Goal: Task Accomplishment & Management: Complete application form

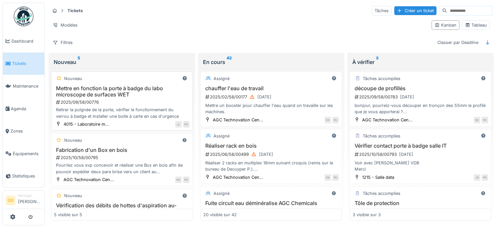
click at [109, 95] on h3 "Mettre en fonction la porte à badge du labo microscope de surfaces WET" at bounding box center [122, 91] width 136 height 12
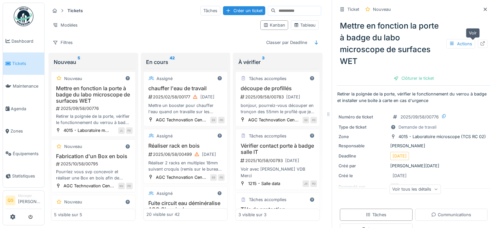
click at [478, 42] on div at bounding box center [483, 44] width 10 height 8
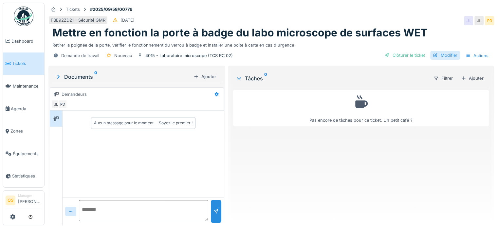
click at [443, 54] on div "Modifier" at bounding box center [445, 55] width 30 height 9
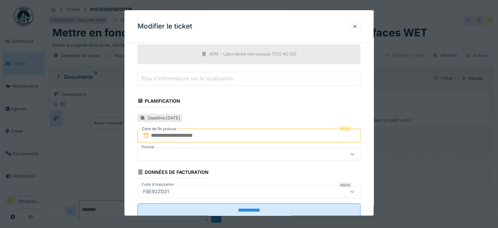
scroll to position [229, 0]
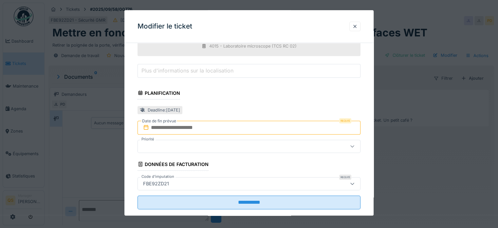
click at [231, 127] on input "text" at bounding box center [249, 128] width 223 height 14
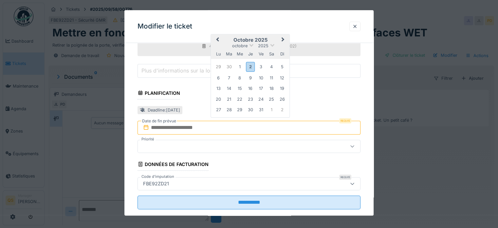
click at [283, 37] on span "Next Month" at bounding box center [283, 40] width 0 height 8
click at [284, 107] on div "30" at bounding box center [282, 109] width 9 height 9
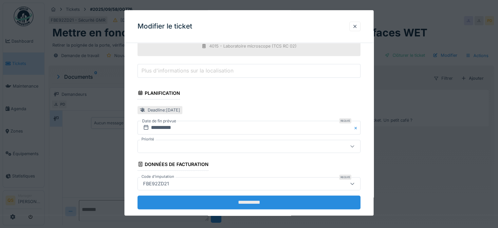
click at [252, 198] on input "**********" at bounding box center [249, 202] width 223 height 14
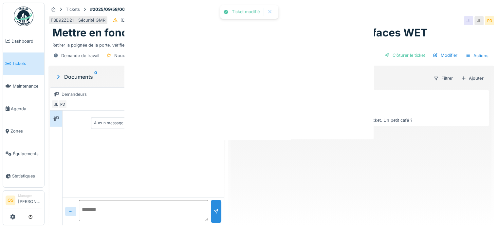
scroll to position [0, 0]
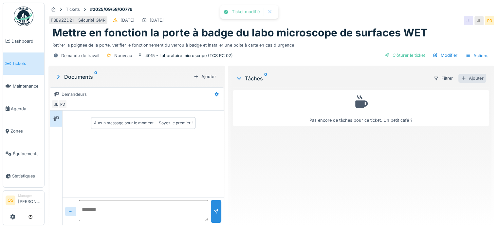
click at [464, 77] on div "Ajouter" at bounding box center [473, 78] width 28 height 9
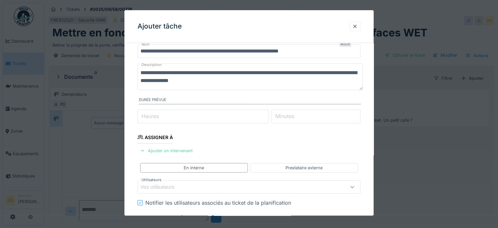
scroll to position [33, 0]
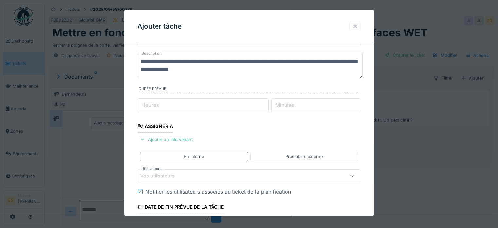
click at [173, 174] on div "Vos utilisateurs" at bounding box center [162, 175] width 43 height 7
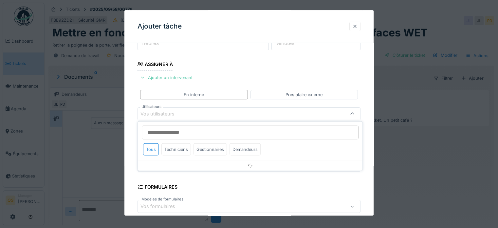
scroll to position [95, 0]
click at [181, 148] on div "Techniciens" at bounding box center [175, 149] width 29 height 12
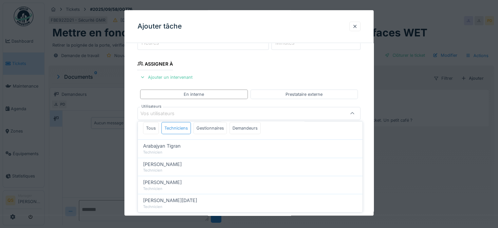
scroll to position [33, 0]
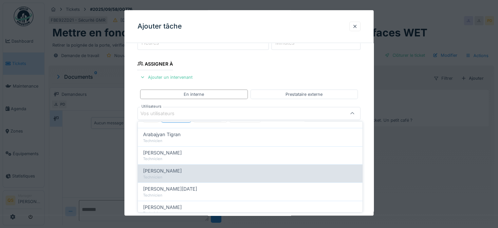
click at [174, 170] on span "[PERSON_NAME]" at bounding box center [162, 170] width 39 height 7
type input "****"
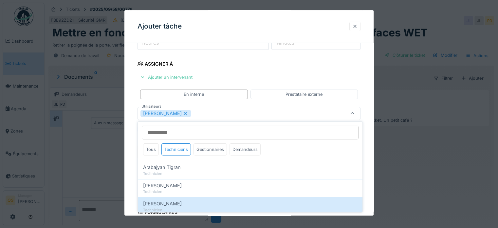
click at [134, 150] on div "**********" at bounding box center [248, 136] width 249 height 367
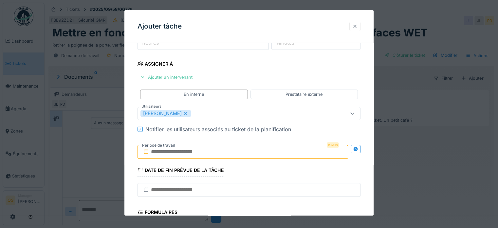
click at [169, 155] on input "text" at bounding box center [243, 152] width 211 height 14
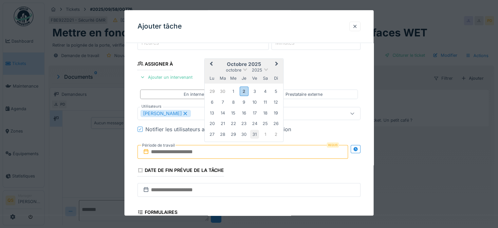
click at [254, 132] on div "31" at bounding box center [254, 134] width 9 height 9
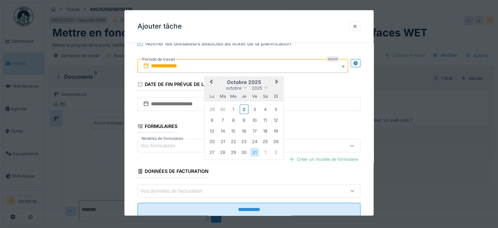
scroll to position [199, 0]
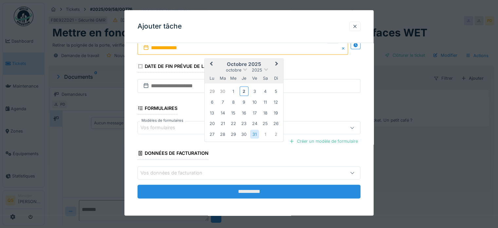
click at [203, 188] on input "**********" at bounding box center [249, 191] width 223 height 14
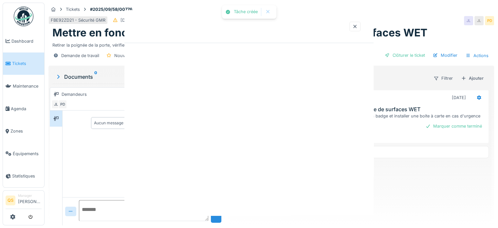
scroll to position [0, 0]
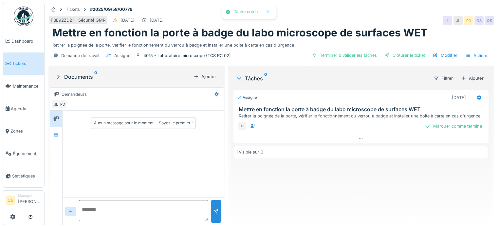
click at [27, 59] on link "Tickets" at bounding box center [23, 63] width 41 height 23
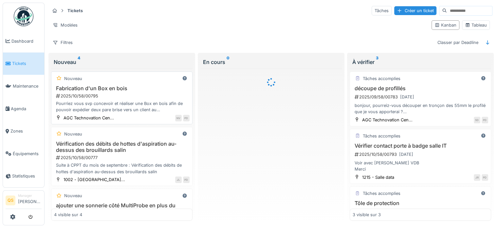
click at [118, 93] on div "2025/10/58/00795" at bounding box center [122, 96] width 134 height 6
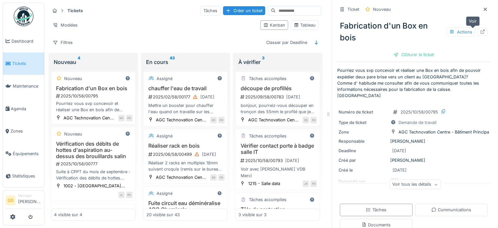
click at [481, 32] on icon at bounding box center [483, 31] width 4 height 4
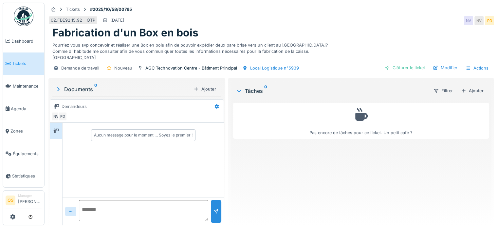
scroll to position [5, 0]
click at [437, 63] on div "Modifier" at bounding box center [445, 67] width 30 height 9
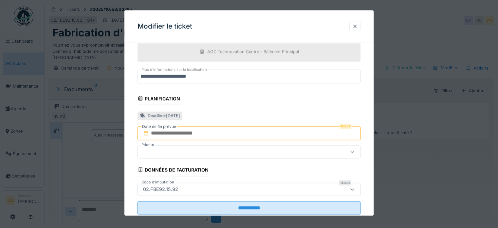
scroll to position [229, 0]
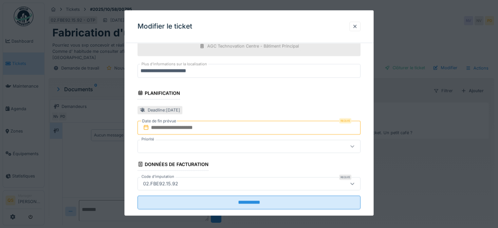
click at [183, 127] on input "text" at bounding box center [249, 128] width 223 height 14
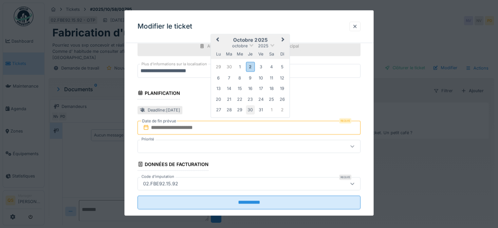
click at [252, 109] on div "30" at bounding box center [250, 109] width 9 height 9
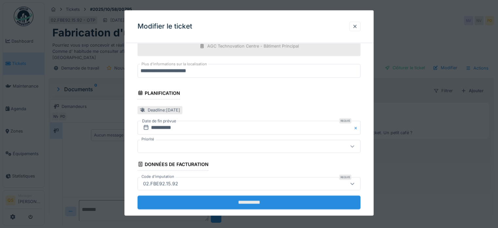
click at [260, 200] on input "**********" at bounding box center [249, 202] width 223 height 14
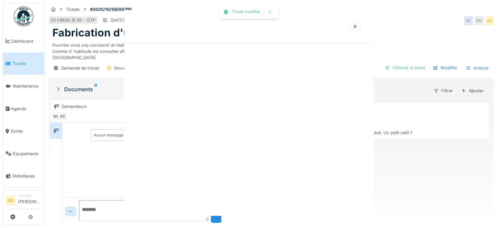
scroll to position [0, 0]
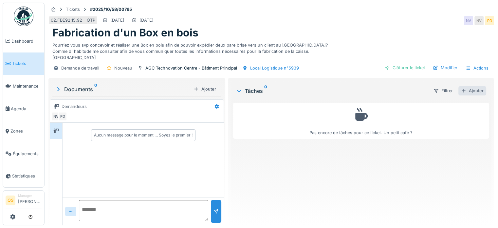
click at [470, 86] on div "Ajouter" at bounding box center [473, 90] width 28 height 9
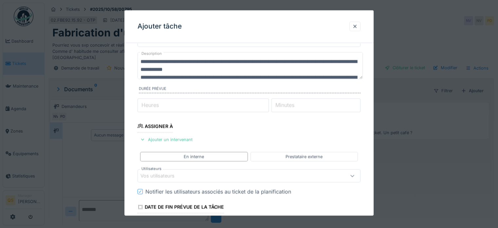
click at [169, 176] on div "Vos utilisateurs" at bounding box center [162, 175] width 43 height 7
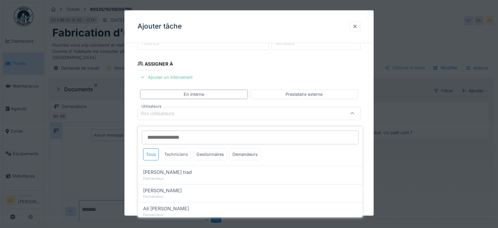
click at [175, 148] on div "Techniciens" at bounding box center [175, 154] width 29 height 12
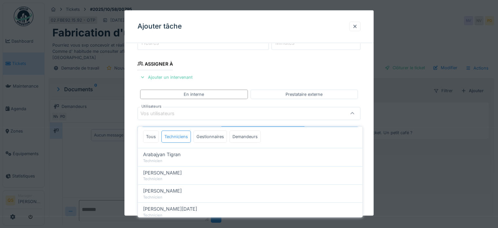
scroll to position [33, 0]
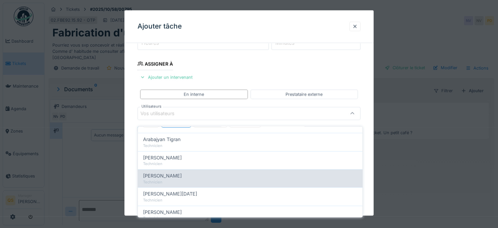
click at [167, 173] on span "Jean-marc Gérardy" at bounding box center [162, 175] width 39 height 7
type input "****"
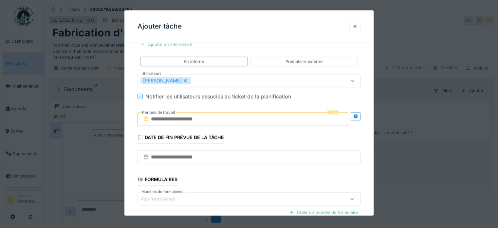
click at [129, 165] on div "**********" at bounding box center [248, 103] width 249 height 367
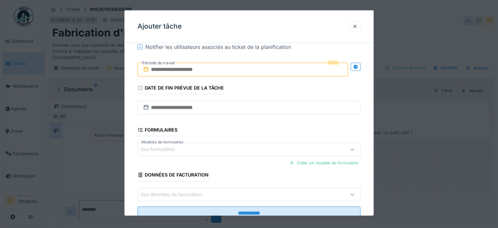
scroll to position [133, 0]
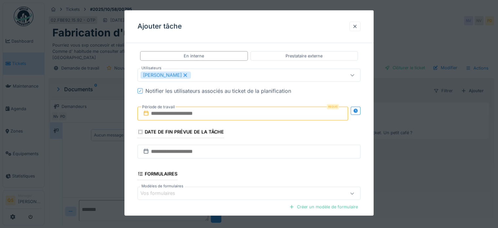
click at [168, 114] on input "text" at bounding box center [243, 113] width 211 height 14
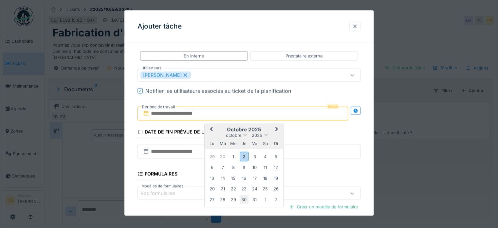
click at [243, 198] on div "30" at bounding box center [244, 199] width 9 height 9
click at [133, 145] on div "**********" at bounding box center [248, 98] width 249 height 367
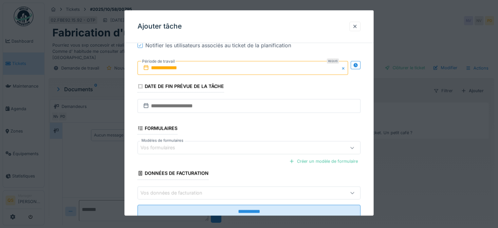
scroll to position [199, 0]
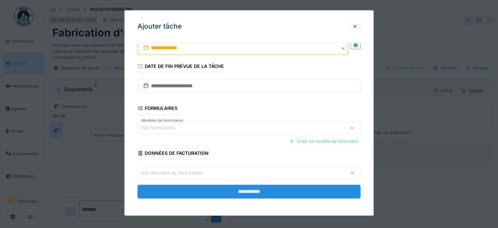
click at [278, 186] on input "**********" at bounding box center [249, 191] width 223 height 14
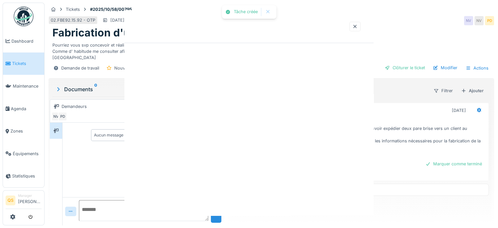
scroll to position [0, 0]
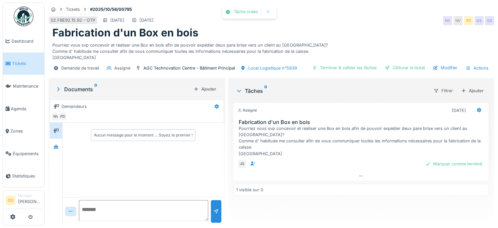
click at [20, 66] on link "Tickets" at bounding box center [23, 63] width 41 height 23
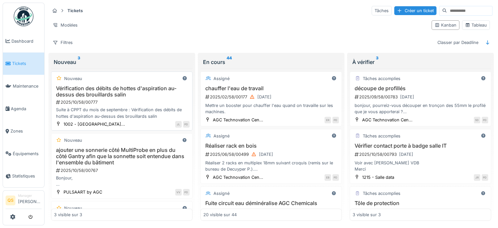
click at [131, 93] on h3 "Vérification des débits de hottes d'aspiration au-dessus des brouillards salin" at bounding box center [122, 91] width 136 height 12
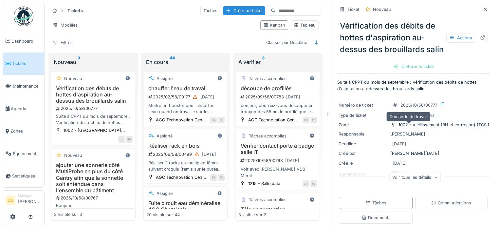
scroll to position [33, 0]
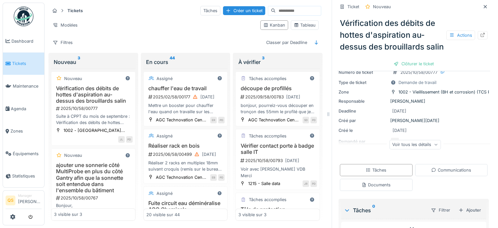
click at [407, 149] on div "Voir tous les détails" at bounding box center [414, 144] width 51 height 9
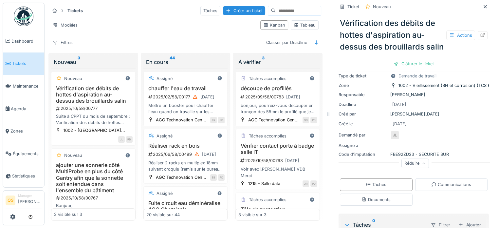
scroll to position [0, 0]
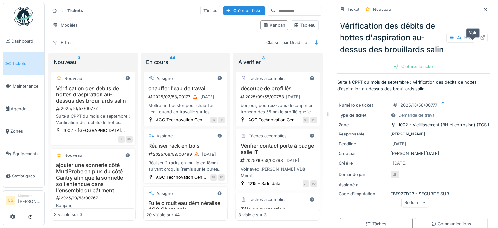
click at [481, 40] on icon at bounding box center [483, 37] width 4 height 4
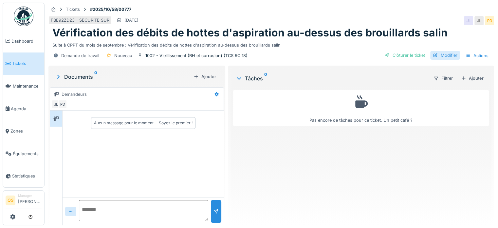
click at [445, 53] on div "Modifier" at bounding box center [445, 55] width 30 height 9
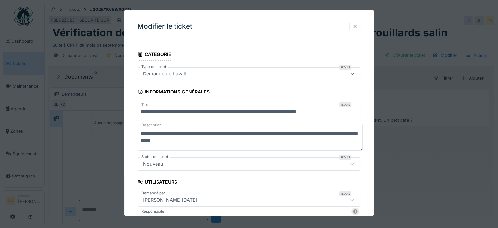
scroll to position [197, 0]
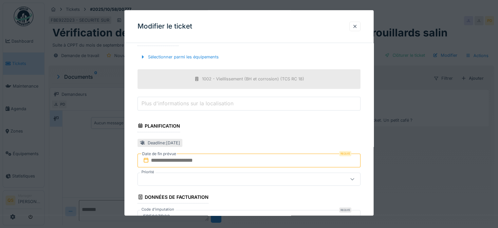
click at [183, 160] on input "text" at bounding box center [249, 160] width 223 height 14
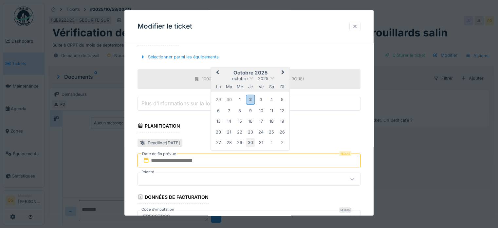
click at [253, 142] on div "30" at bounding box center [250, 142] width 9 height 9
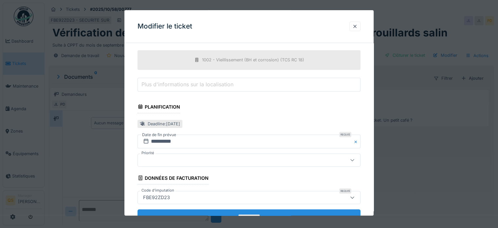
scroll to position [240, 0]
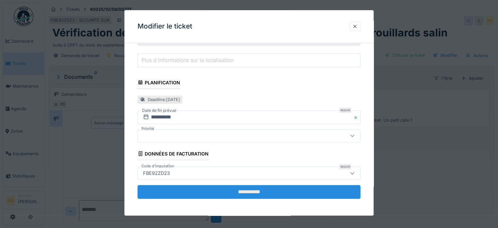
click at [211, 189] on input "**********" at bounding box center [249, 192] width 223 height 14
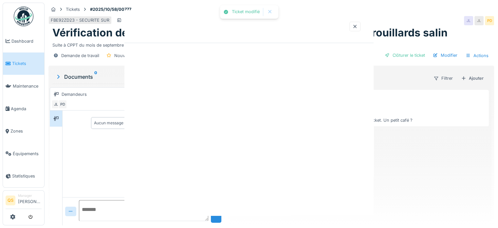
scroll to position [0, 0]
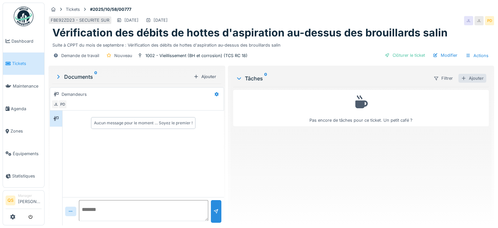
click at [466, 78] on div "Ajouter" at bounding box center [473, 78] width 28 height 9
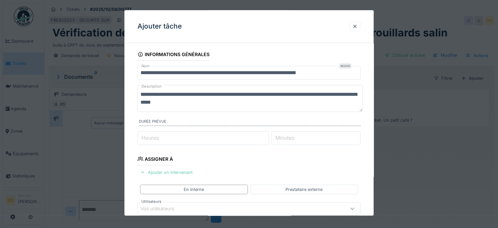
scroll to position [33, 0]
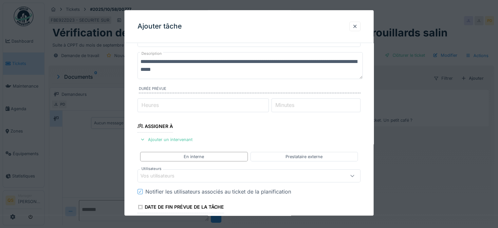
click at [174, 177] on div "Vos utilisateurs" at bounding box center [162, 175] width 43 height 7
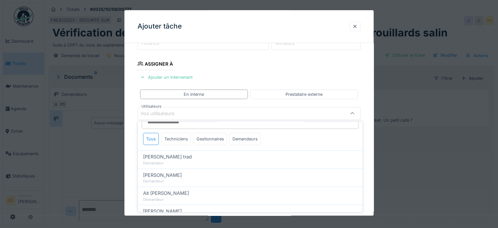
scroll to position [0, 0]
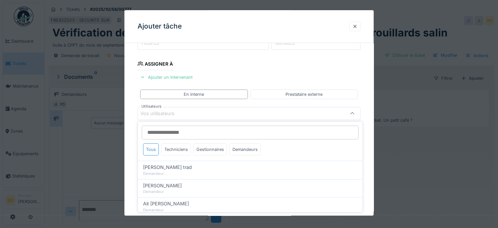
click at [176, 132] on input "Utilisateurs" at bounding box center [250, 132] width 217 height 14
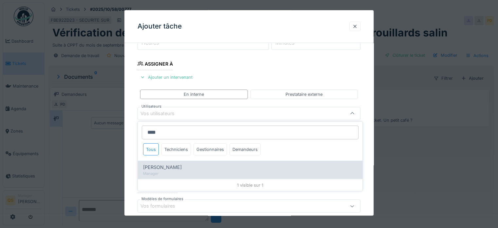
type input "****"
click at [166, 169] on span "Kinet Rudy" at bounding box center [162, 166] width 39 height 7
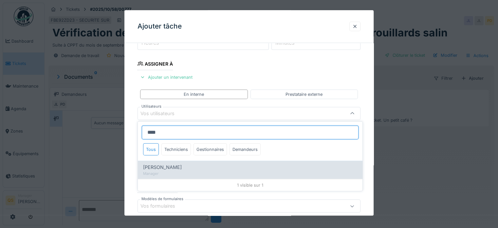
type input "****"
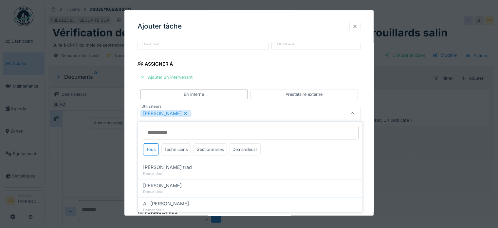
click at [134, 155] on div "**********" at bounding box center [248, 136] width 249 height 367
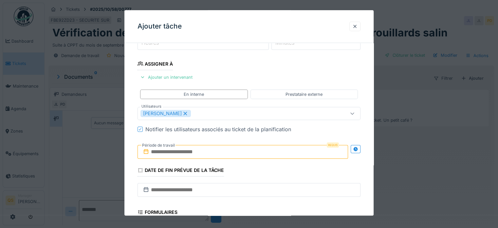
scroll to position [128, 0]
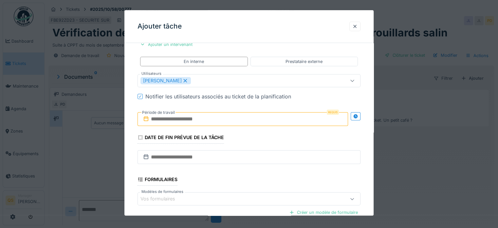
click at [161, 115] on input "text" at bounding box center [243, 119] width 211 height 14
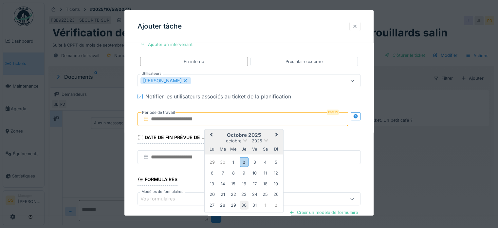
click at [247, 205] on div "30" at bounding box center [244, 204] width 9 height 9
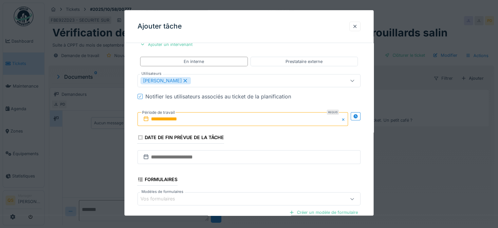
click at [129, 146] on div "**********" at bounding box center [248, 103] width 249 height 367
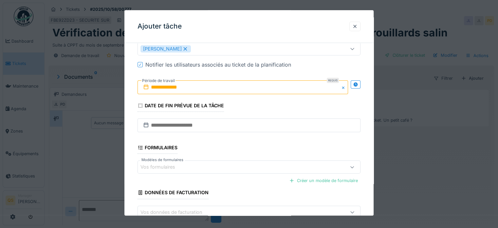
scroll to position [199, 0]
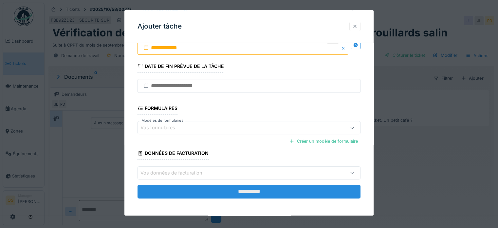
click at [256, 190] on input "**********" at bounding box center [249, 191] width 223 height 14
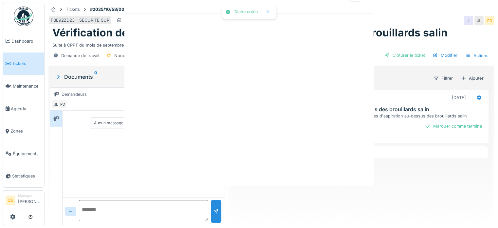
scroll to position [0, 0]
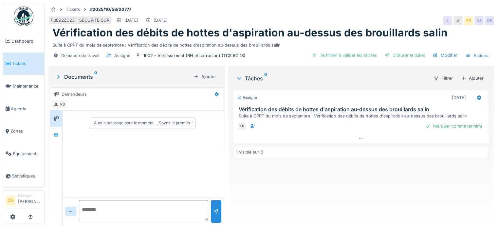
click at [13, 67] on link "Tickets" at bounding box center [23, 63] width 41 height 23
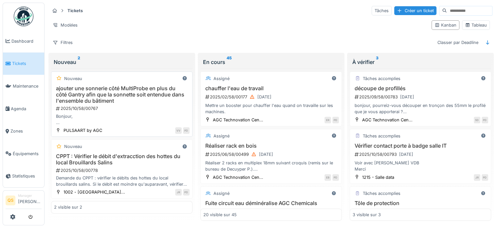
click at [136, 113] on div "Bonjour, Avec la réorganisation de [PERSON_NAME], il arrive souvent que personn…" at bounding box center [122, 119] width 136 height 12
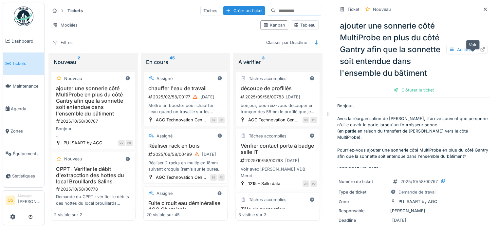
click at [480, 51] on icon at bounding box center [482, 49] width 5 height 4
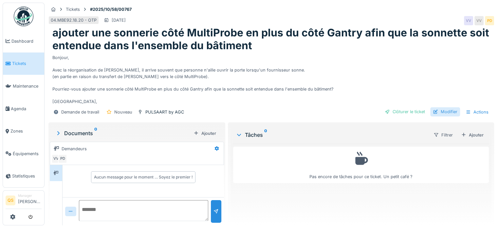
click at [439, 111] on div "Modifier" at bounding box center [445, 111] width 30 height 9
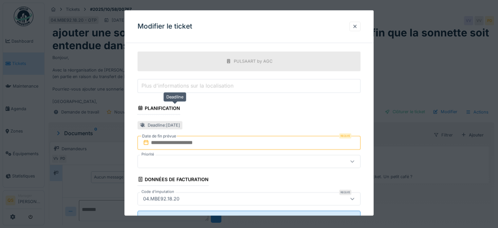
scroll to position [229, 0]
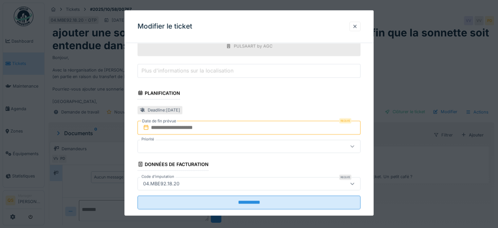
click at [173, 125] on input "text" at bounding box center [249, 128] width 223 height 14
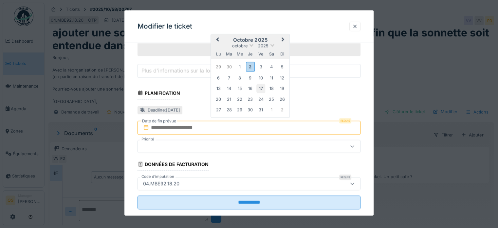
click at [262, 88] on div "17" at bounding box center [260, 88] width 9 height 9
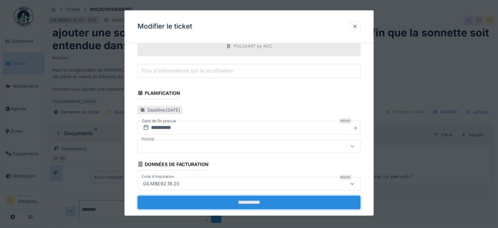
click at [248, 201] on input "**********" at bounding box center [249, 202] width 223 height 14
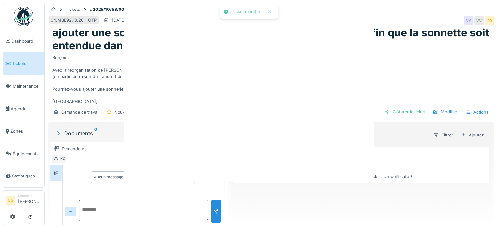
scroll to position [0, 0]
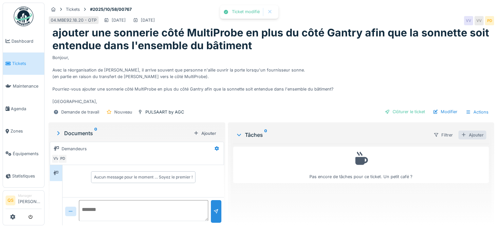
click at [470, 134] on div "Ajouter" at bounding box center [473, 134] width 28 height 9
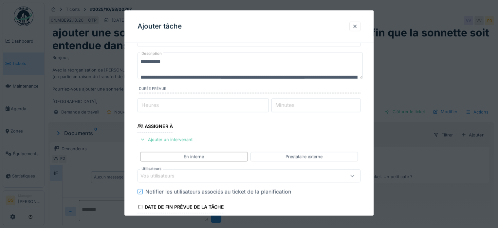
click at [178, 174] on div "Vos utilisateurs" at bounding box center [162, 175] width 43 height 7
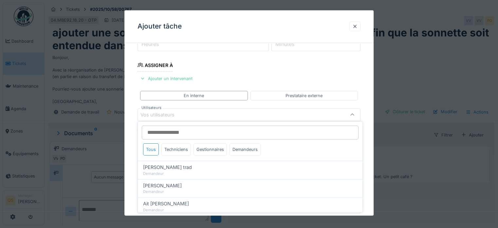
scroll to position [95, 0]
click at [181, 151] on div "Techniciens" at bounding box center [175, 149] width 29 height 12
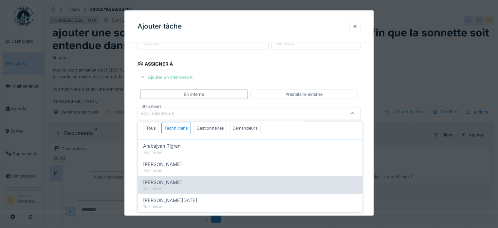
scroll to position [33, 0]
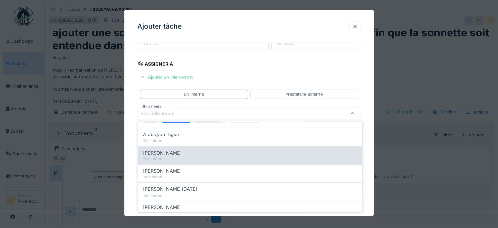
click at [183, 157] on div "Technicien" at bounding box center [250, 159] width 214 height 6
type input "****"
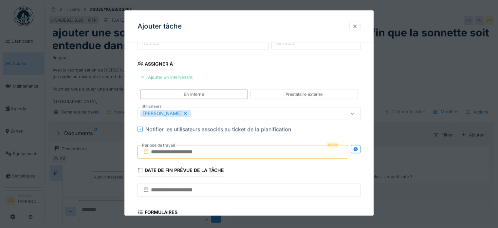
click at [129, 152] on div "**********" at bounding box center [248, 136] width 249 height 367
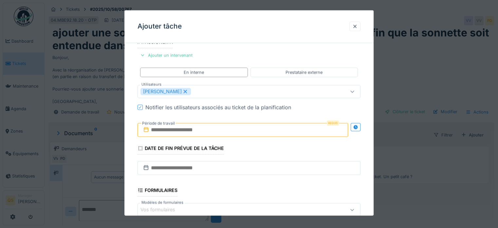
scroll to position [128, 0]
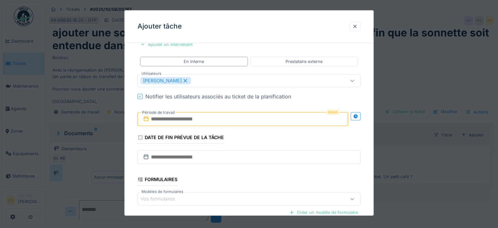
click at [174, 119] on input "text" at bounding box center [243, 119] width 211 height 14
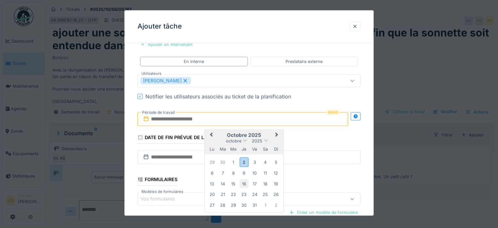
drag, startPoint x: 255, startPoint y: 183, endPoint x: 246, endPoint y: 183, distance: 8.5
click at [255, 183] on div "17" at bounding box center [254, 183] width 9 height 9
click at [132, 159] on div "**********" at bounding box center [248, 103] width 249 height 367
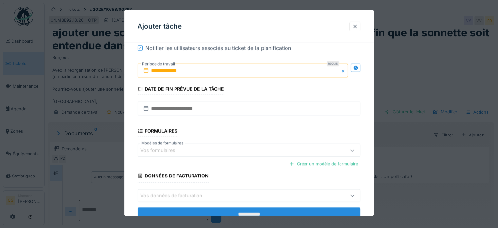
scroll to position [193, 0]
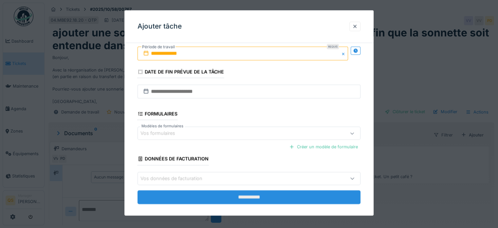
click at [262, 195] on input "**********" at bounding box center [249, 197] width 223 height 14
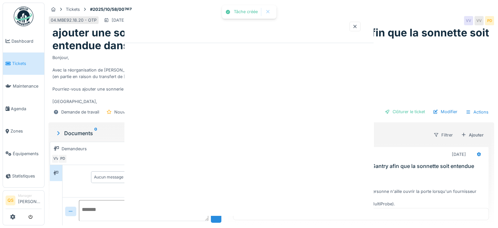
scroll to position [0, 0]
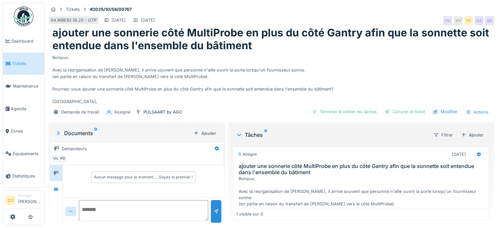
click at [18, 65] on span "Tickets" at bounding box center [26, 63] width 29 height 6
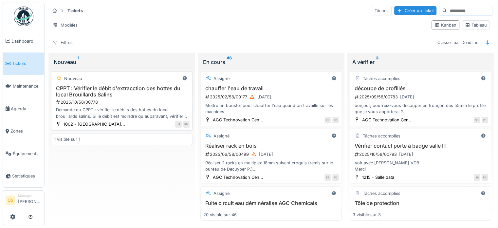
click at [116, 99] on div "2025/10/58/00778" at bounding box center [122, 102] width 134 height 6
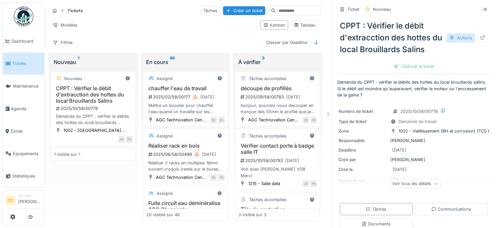
click at [452, 39] on div "Actions" at bounding box center [460, 37] width 29 height 9
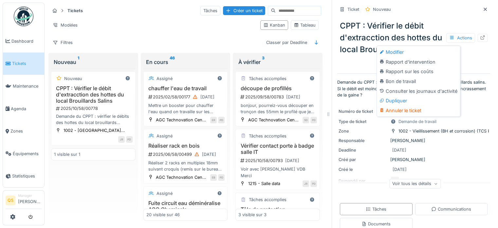
click at [356, 67] on div "CPPT : Vérifier le débit d'extracction des hottes du local Brouillards Salins A…" at bounding box center [413, 43] width 153 height 57
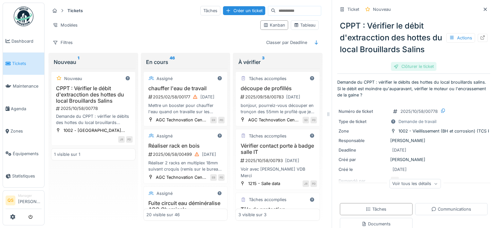
click at [405, 69] on div "Clôturer le ticket" at bounding box center [414, 66] width 46 height 9
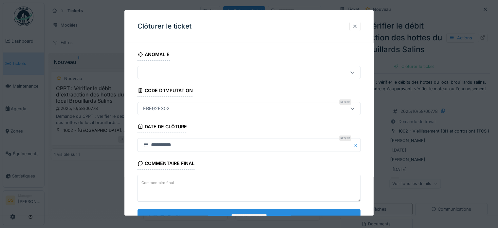
scroll to position [25, 0]
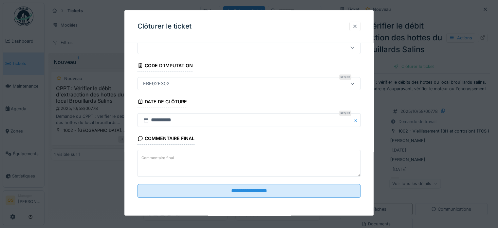
click at [360, 25] on div at bounding box center [355, 26] width 11 height 9
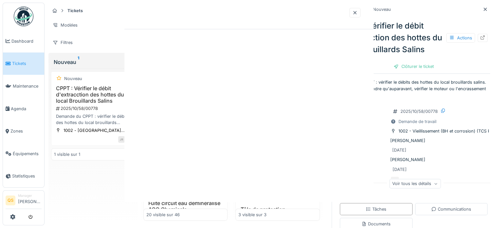
scroll to position [0, 0]
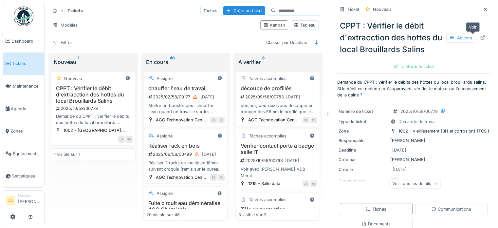
click at [478, 37] on div at bounding box center [483, 38] width 10 height 8
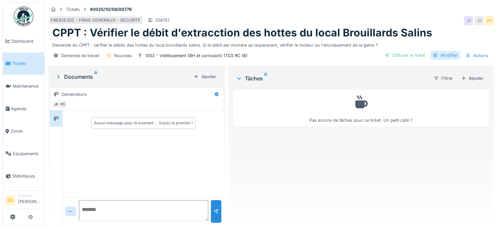
click at [442, 53] on div "Modifier" at bounding box center [445, 55] width 30 height 9
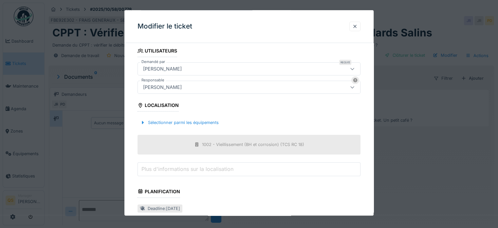
scroll to position [197, 0]
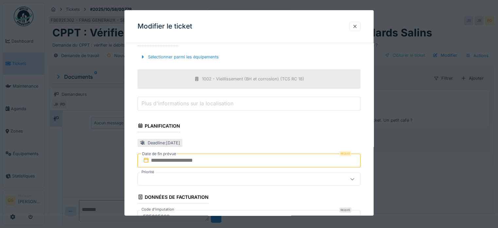
click at [170, 158] on input "text" at bounding box center [249, 160] width 223 height 14
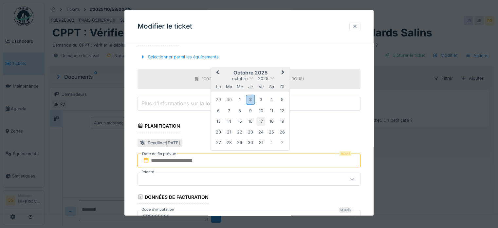
click at [261, 119] on div "17" at bounding box center [260, 121] width 9 height 9
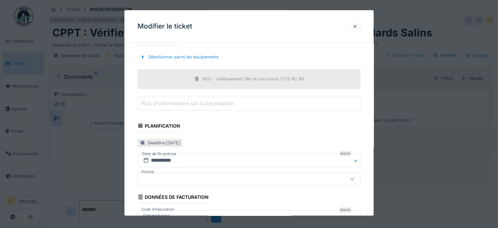
click at [133, 187] on div "**********" at bounding box center [248, 56] width 249 height 408
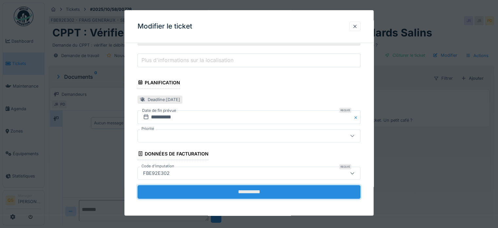
click at [203, 187] on input "**********" at bounding box center [249, 192] width 223 height 14
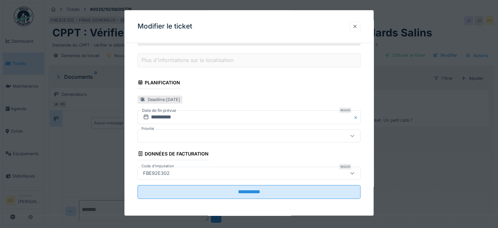
click at [356, 26] on div at bounding box center [354, 26] width 5 height 6
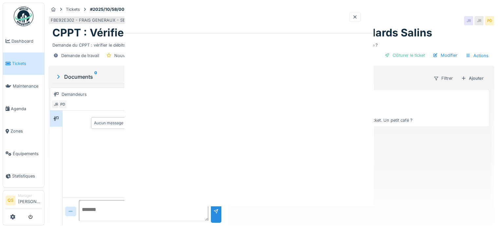
scroll to position [0, 0]
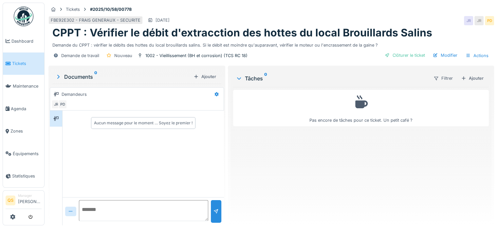
click at [442, 55] on div "Modifier" at bounding box center [445, 55] width 30 height 9
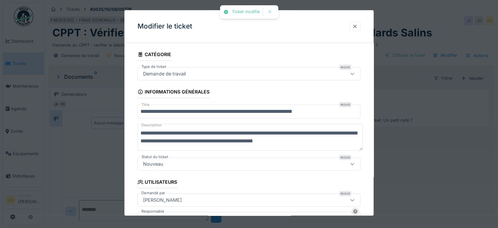
click at [357, 28] on div at bounding box center [354, 26] width 5 height 6
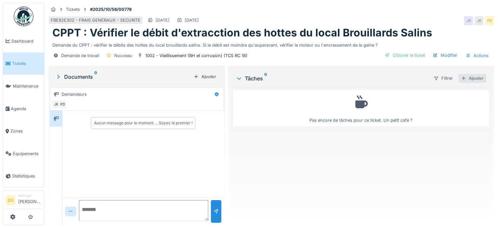
click at [465, 77] on div "Ajouter" at bounding box center [473, 78] width 28 height 9
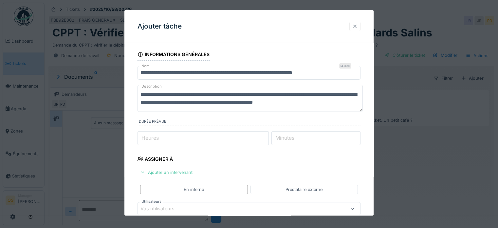
click at [355, 27] on div at bounding box center [354, 26] width 5 height 6
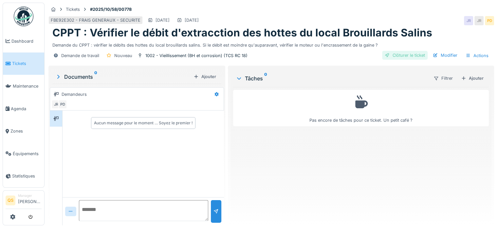
click at [402, 55] on div "Clôturer le ticket" at bounding box center [405, 55] width 46 height 9
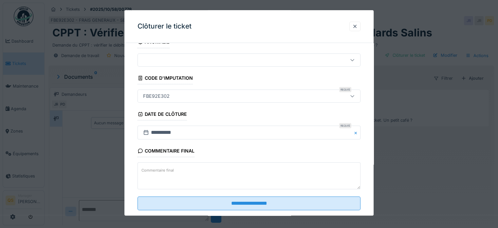
scroll to position [25, 0]
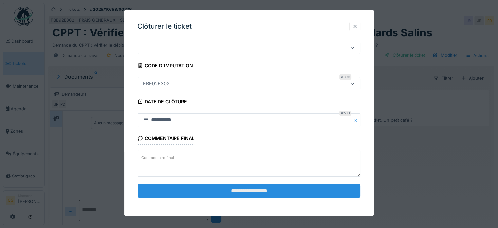
click at [234, 188] on input "**********" at bounding box center [249, 191] width 223 height 14
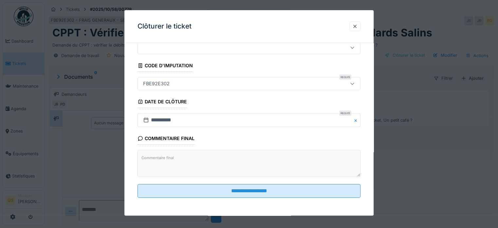
click at [156, 155] on label "Commentaire final" at bounding box center [157, 158] width 35 height 8
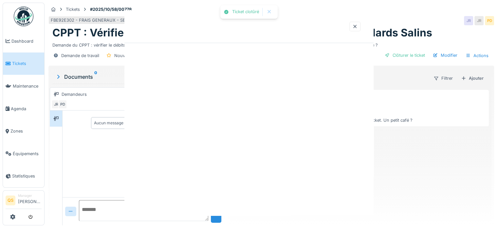
scroll to position [0, 0]
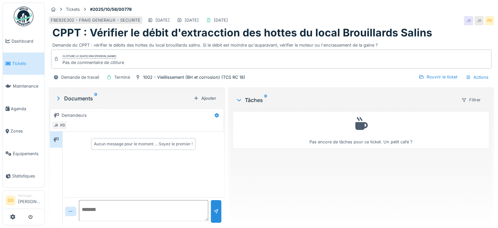
click at [25, 63] on span "Tickets" at bounding box center [26, 63] width 29 height 6
